Goal: Transaction & Acquisition: Purchase product/service

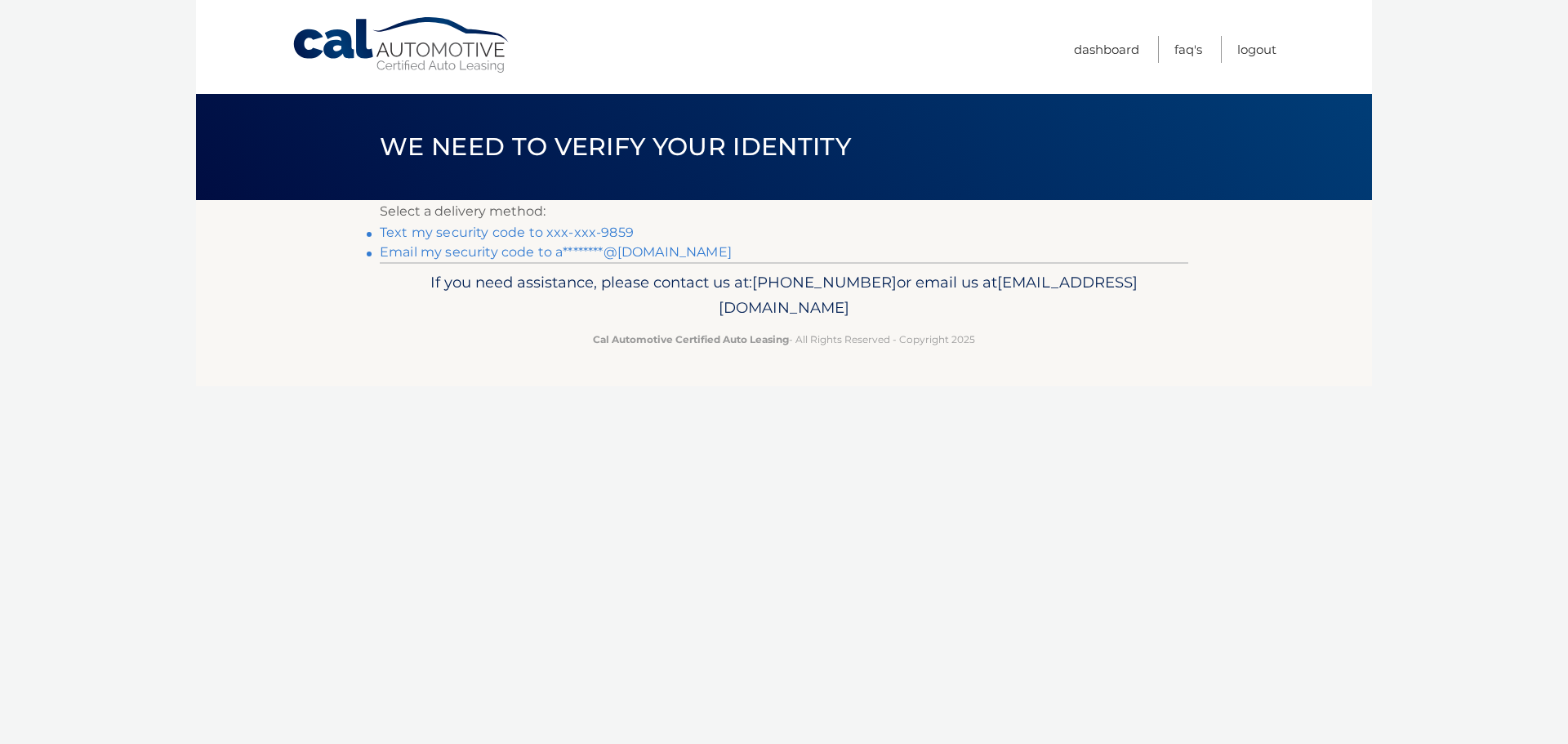
click at [499, 253] on link "Email my security code to a********@gmail.com" at bounding box center [555, 252] width 352 height 16
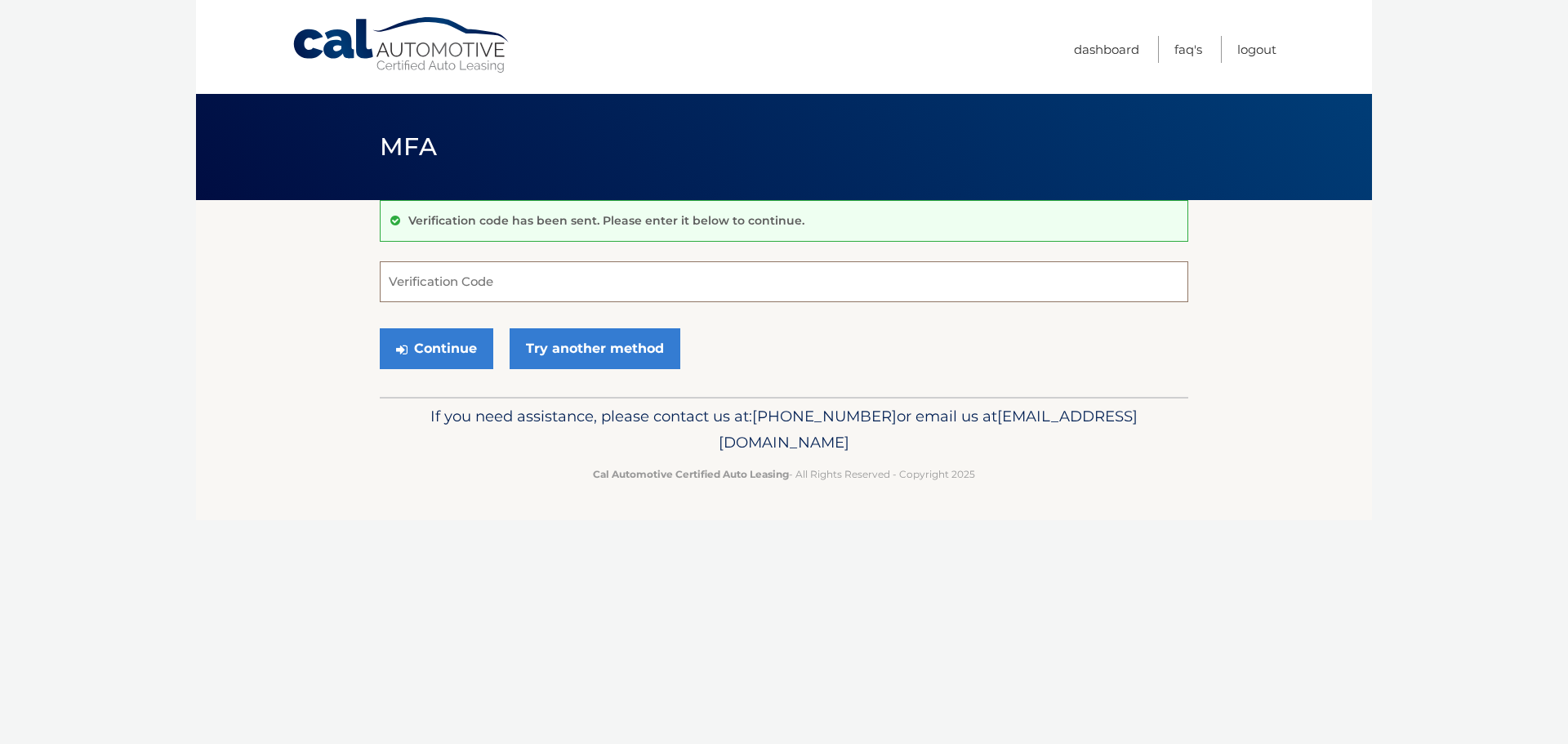
click at [584, 278] on input "Verification Code" at bounding box center [784, 282] width 809 height 41
drag, startPoint x: 605, startPoint y: 287, endPoint x: 609, endPoint y: 233, distance: 54.1
click at [605, 286] on input "Verification Code" at bounding box center [784, 282] width 809 height 41
type input "600569"
click at [438, 355] on button "Continue" at bounding box center [436, 349] width 114 height 41
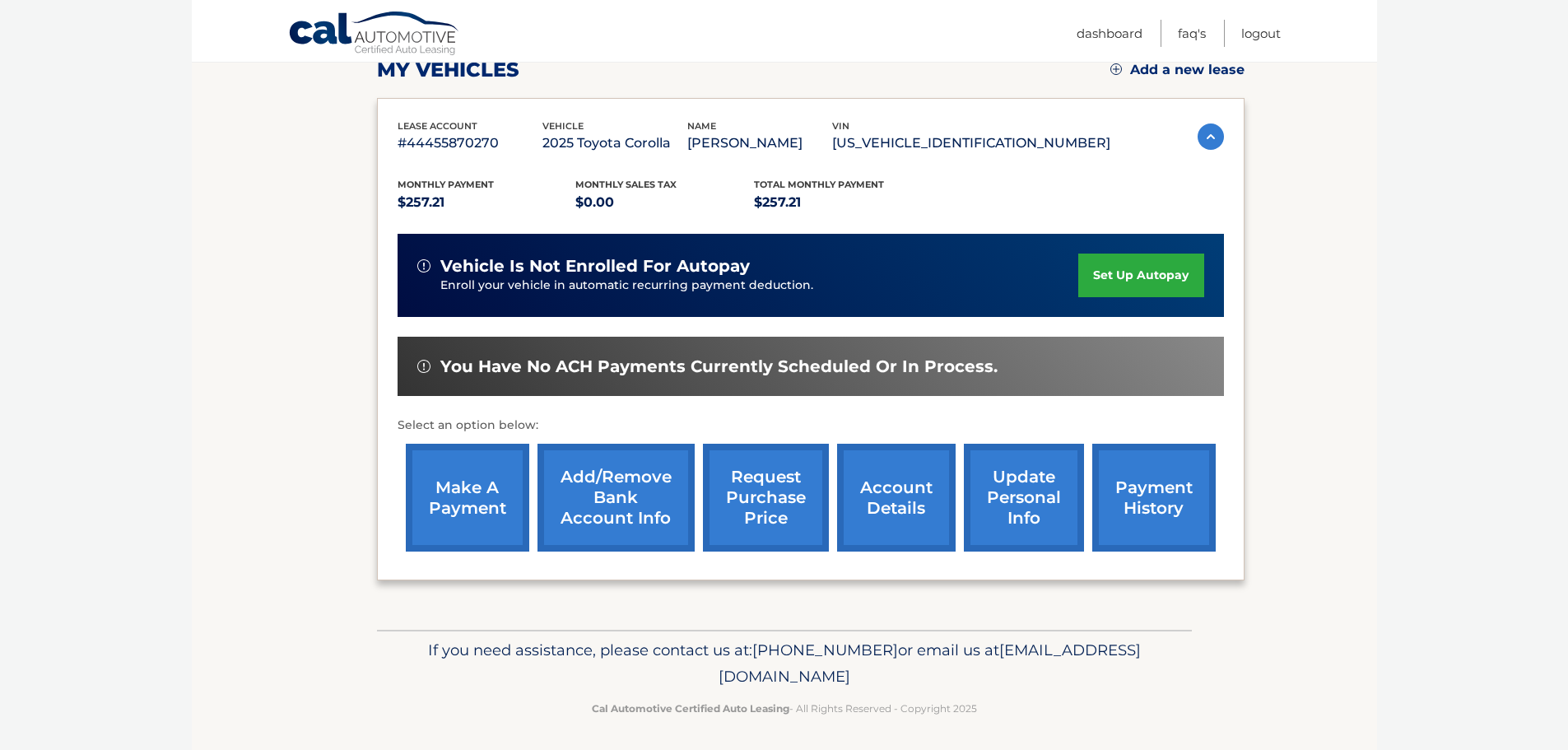
scroll to position [247, 0]
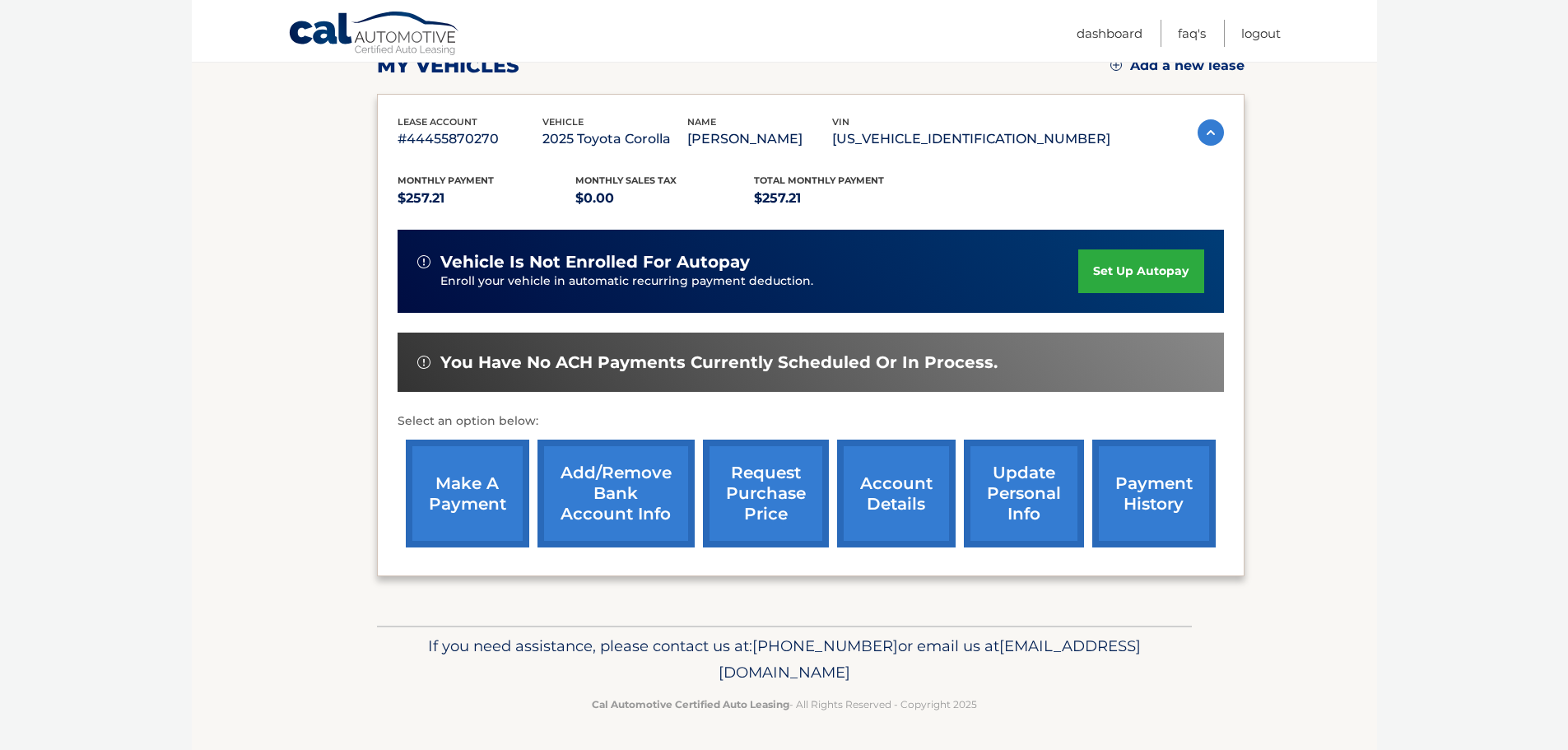
click at [484, 501] on link "make a payment" at bounding box center [467, 493] width 123 height 108
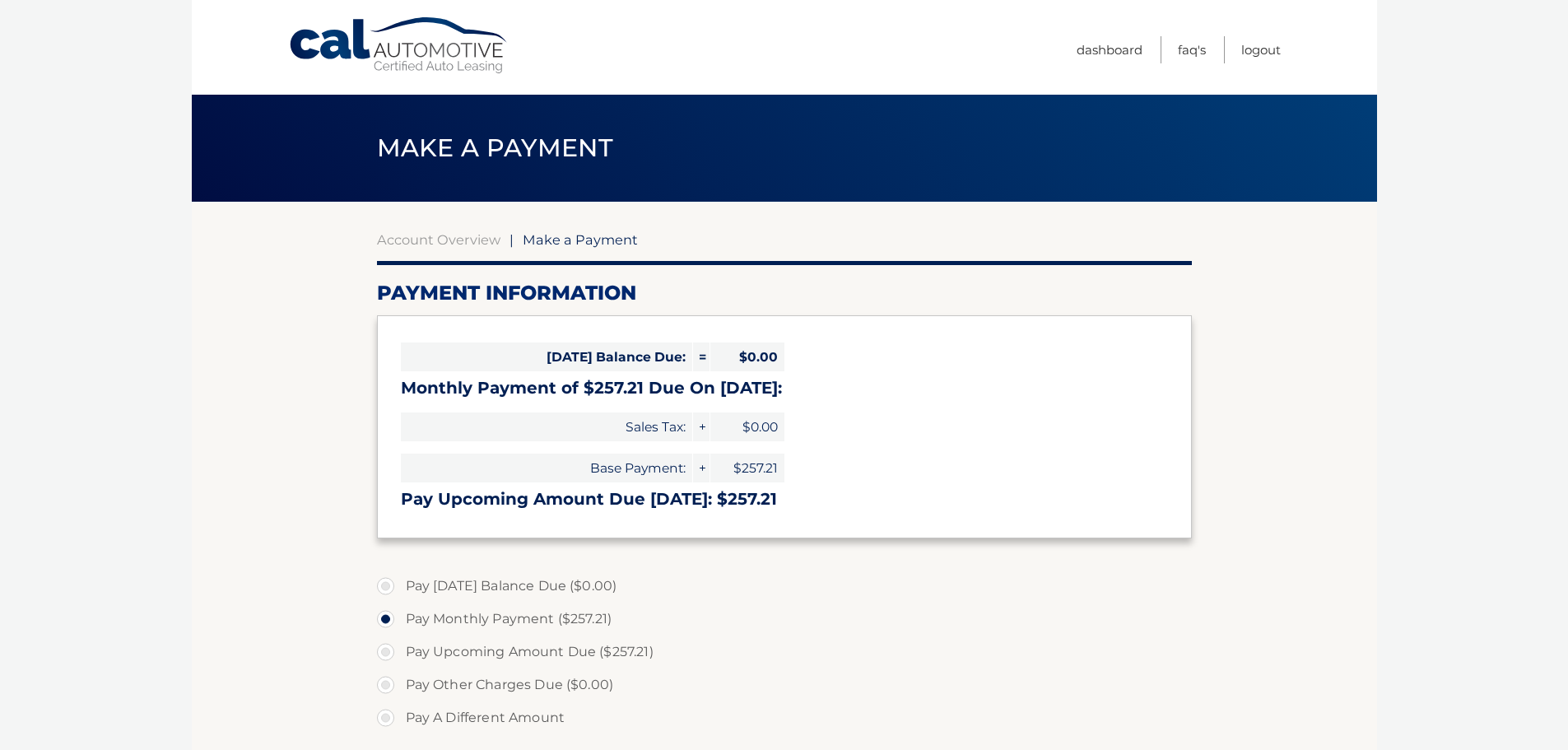
select select "ZTExMTVkMjItZDBiZC00NTc3LWJiNTQtNmMyNzNjOTc2NjQ0"
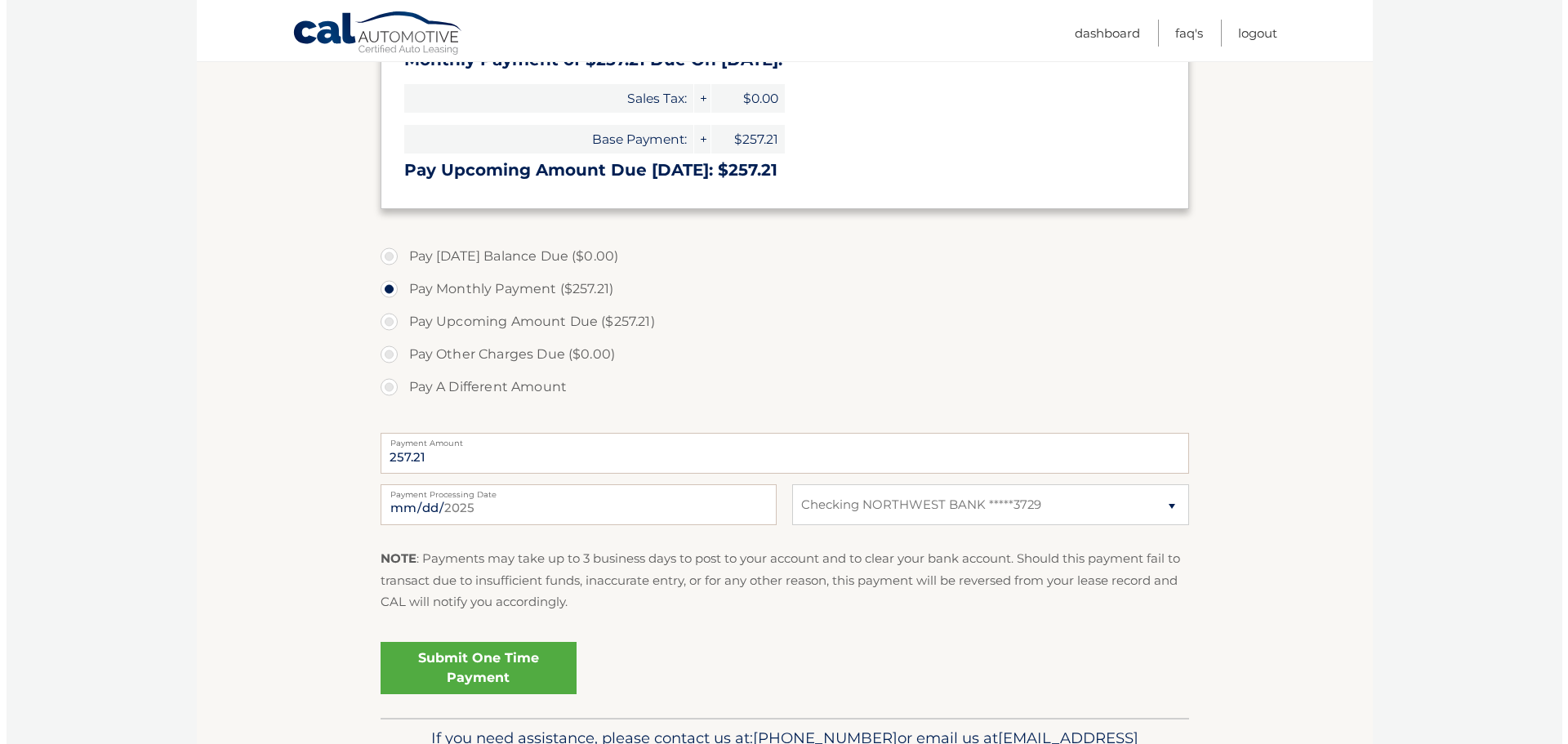
scroll to position [326, 0]
click at [489, 662] on link "Submit One Time Payment" at bounding box center [472, 666] width 196 height 52
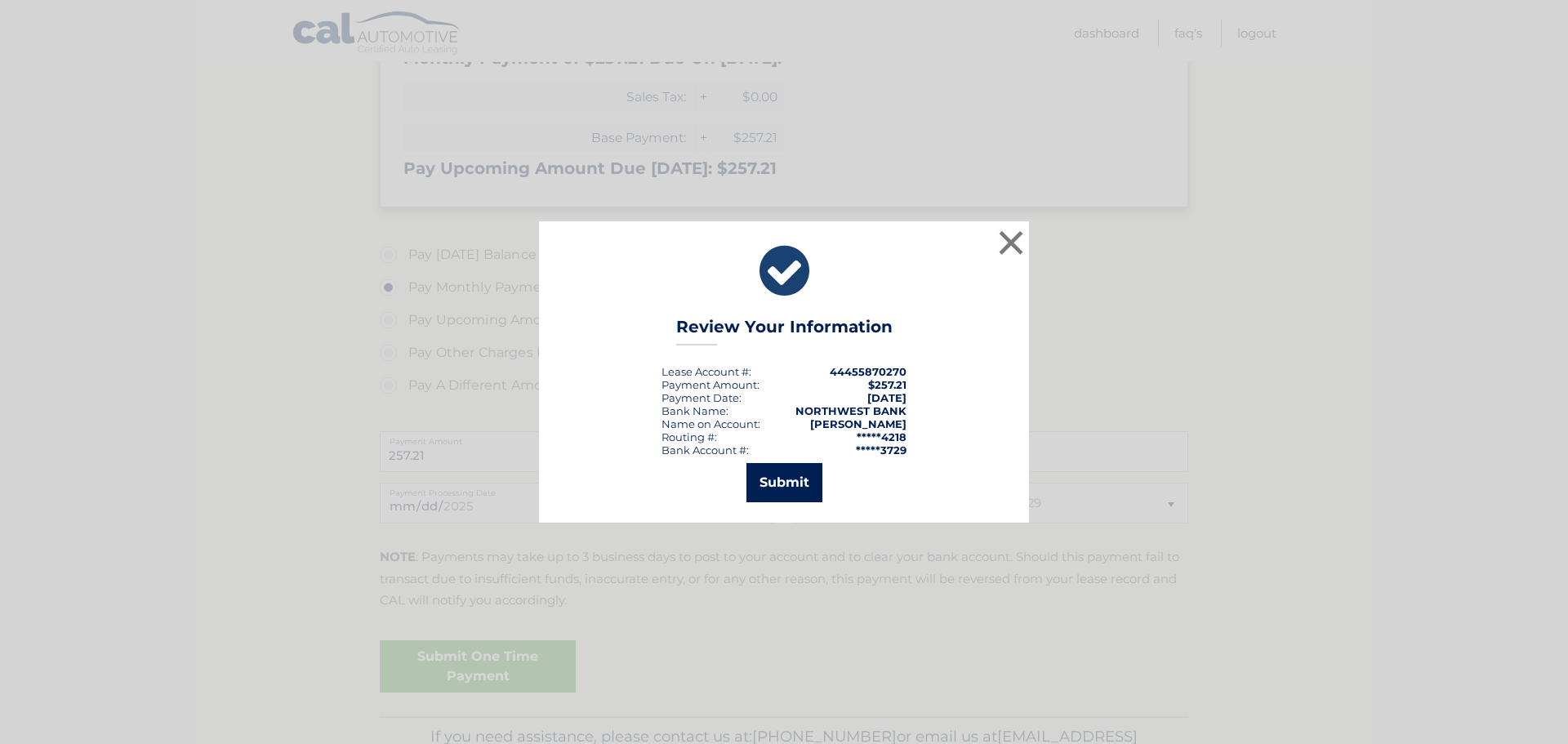
click at [783, 482] on button "Submit" at bounding box center [785, 482] width 76 height 39
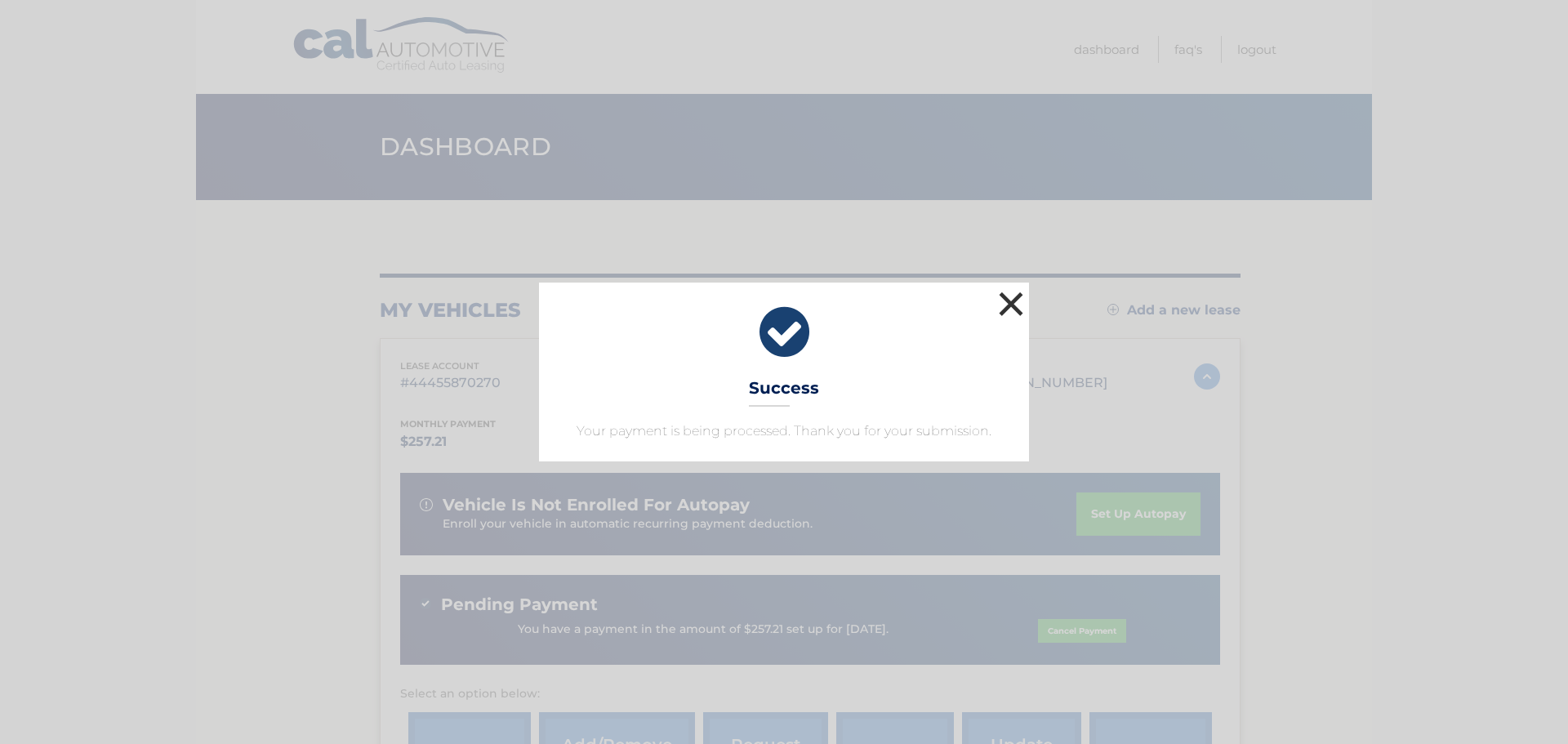
click at [1008, 302] on button "×" at bounding box center [1011, 303] width 33 height 33
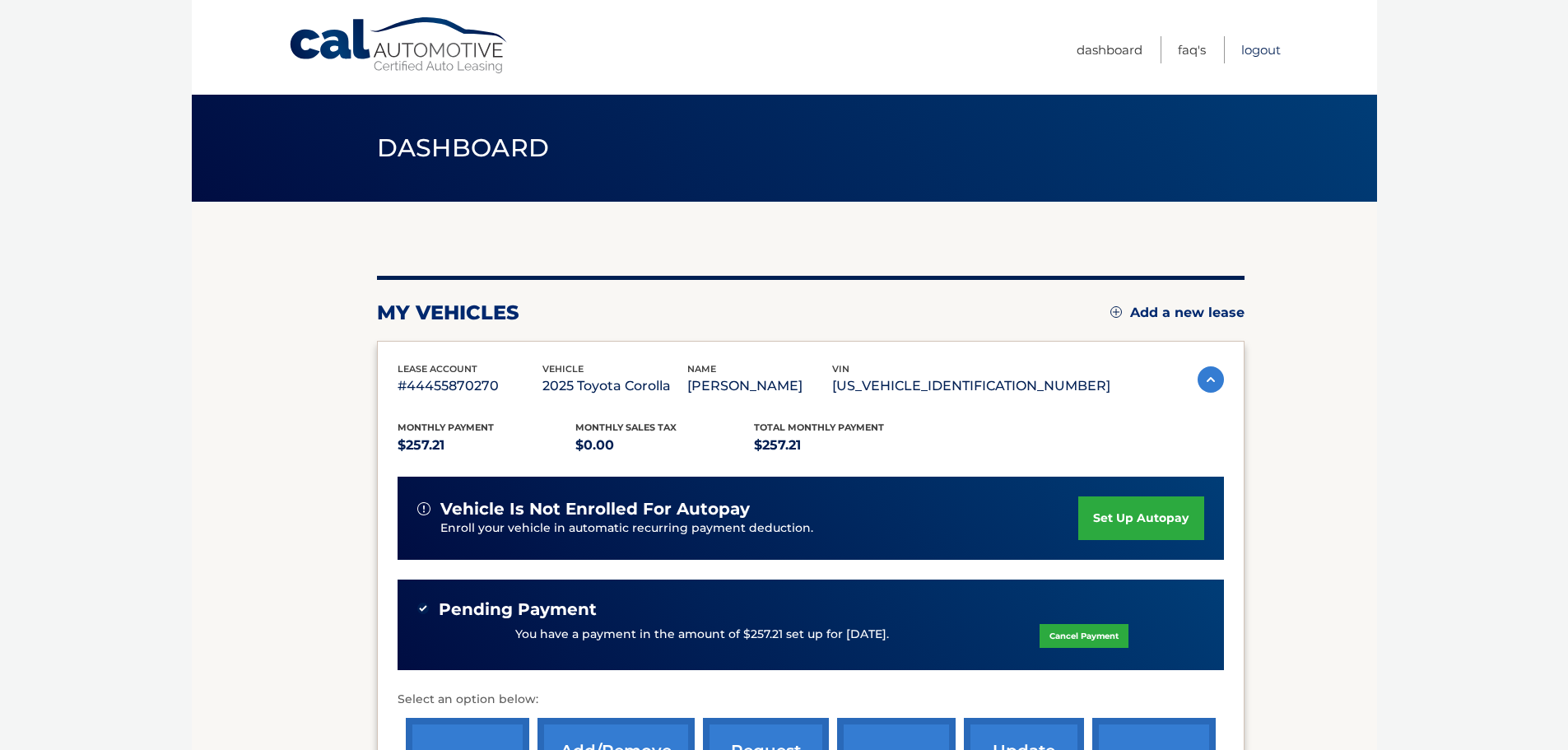
click at [1261, 44] on link "Logout" at bounding box center [1261, 50] width 39 height 27
